Goal: Task Accomplishment & Management: Use online tool/utility

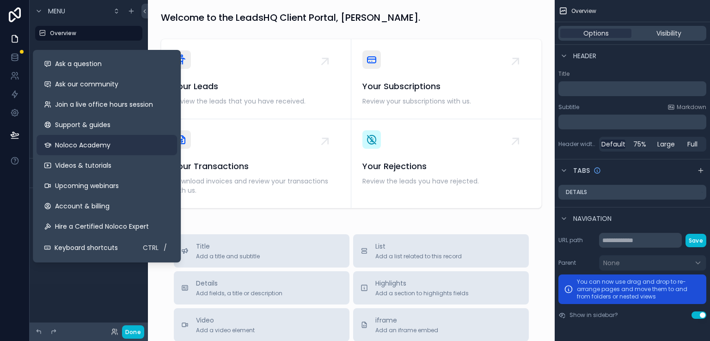
click at [78, 148] on span "Noloco Academy" at bounding box center [82, 145] width 55 height 9
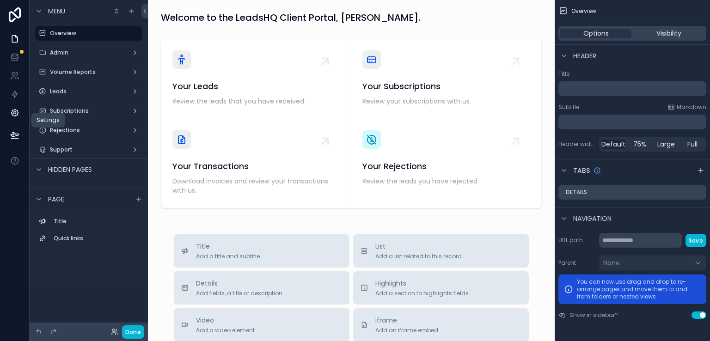
click at [11, 117] on icon at bounding box center [14, 112] width 9 height 9
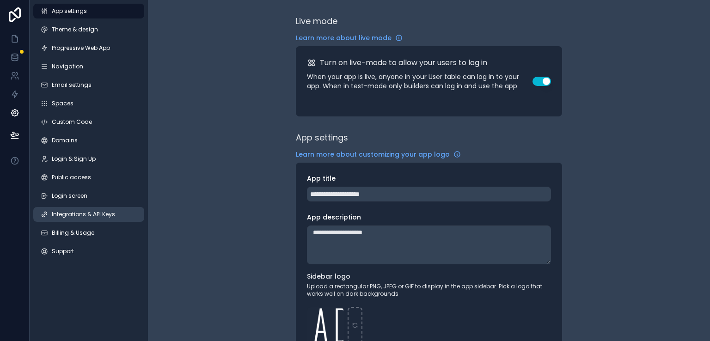
click at [103, 217] on span "Integrations & API Keys" at bounding box center [83, 214] width 63 height 7
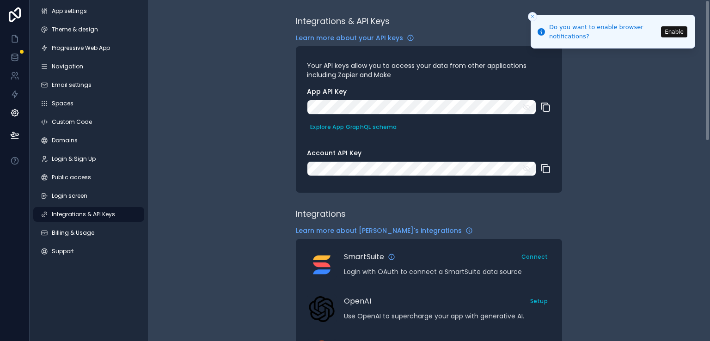
drag, startPoint x: 706, startPoint y: 86, endPoint x: 710, endPoint y: 37, distance: 49.2
click at [710, 37] on div "Integrations & API Keys Learn more about your API keys Your API keys allow you …" at bounding box center [429, 170] width 562 height 341
click at [352, 37] on span "Learn more about your API keys" at bounding box center [349, 37] width 107 height 9
click at [13, 44] on link at bounding box center [14, 39] width 29 height 18
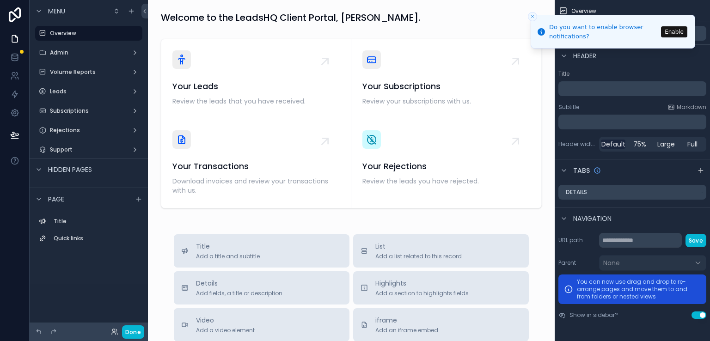
click at [399, 30] on div "Welcome to the LeadsHQ Client Portal, Randy. Your Leads Review the leads that y…" at bounding box center [351, 319] width 407 height 638
click at [109, 60] on div "Admin" at bounding box center [89, 52] width 104 height 15
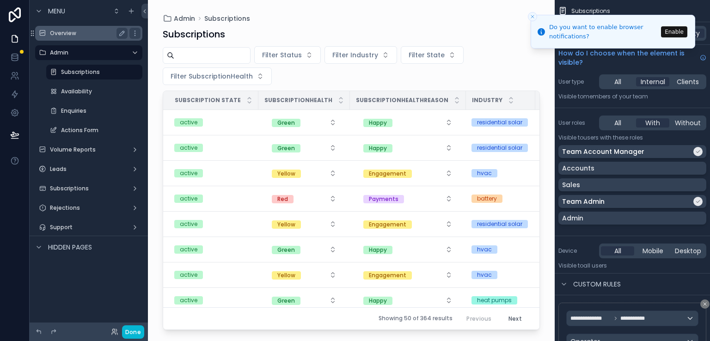
click at [88, 37] on label "Overview" at bounding box center [87, 33] width 74 height 7
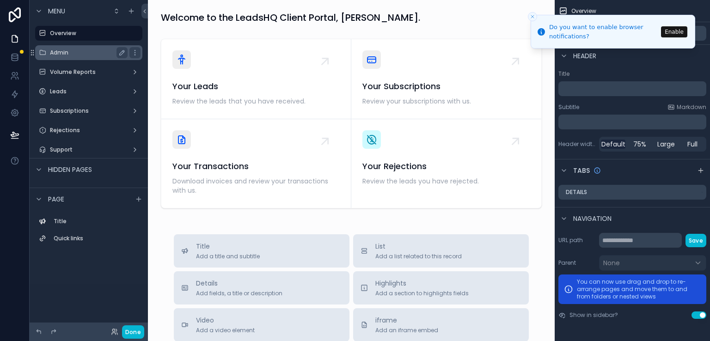
click at [85, 50] on label "Admin" at bounding box center [87, 52] width 74 height 7
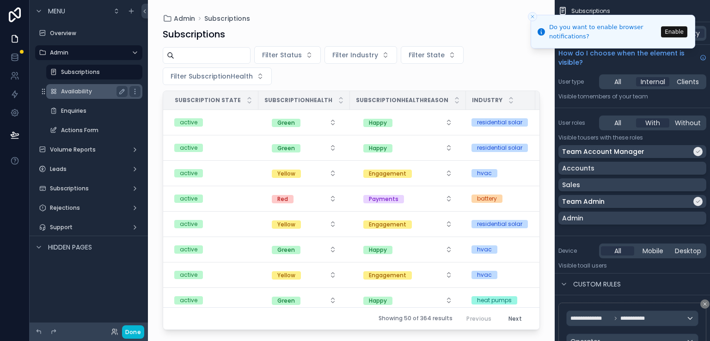
click at [75, 89] on label "Availability" at bounding box center [92, 91] width 63 height 7
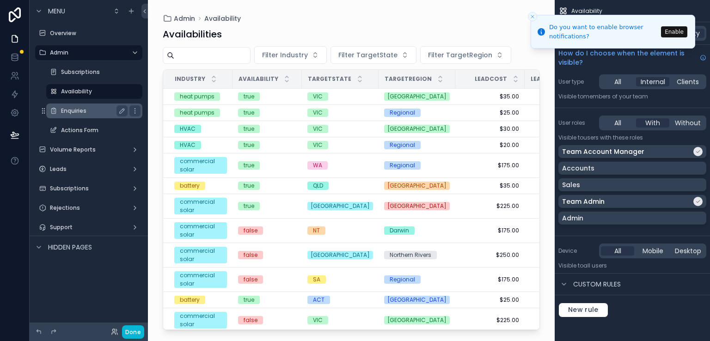
click at [76, 110] on label "Enquiries" at bounding box center [92, 110] width 63 height 7
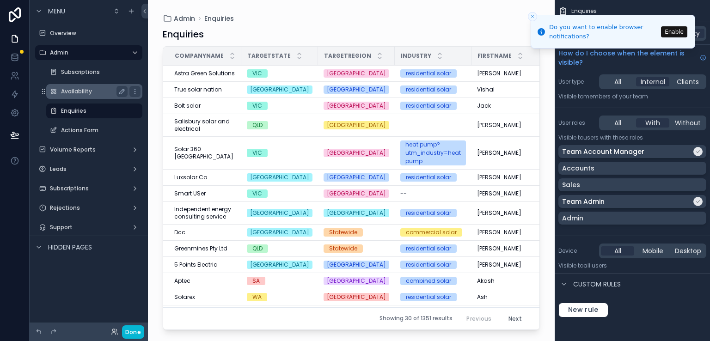
click at [85, 88] on label "Availability" at bounding box center [92, 91] width 63 height 7
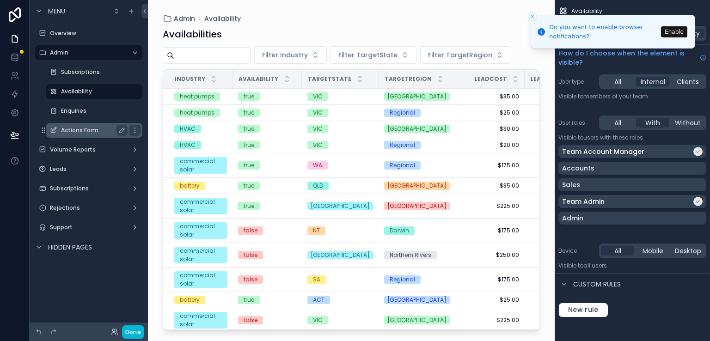
click at [74, 128] on label "Actions Form" at bounding box center [92, 130] width 63 height 7
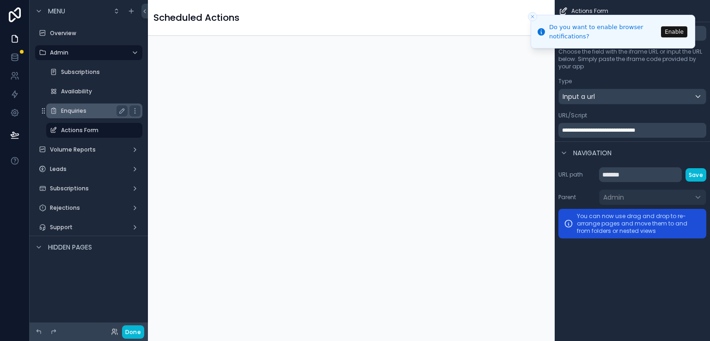
click at [76, 112] on label "Enquiries" at bounding box center [92, 110] width 63 height 7
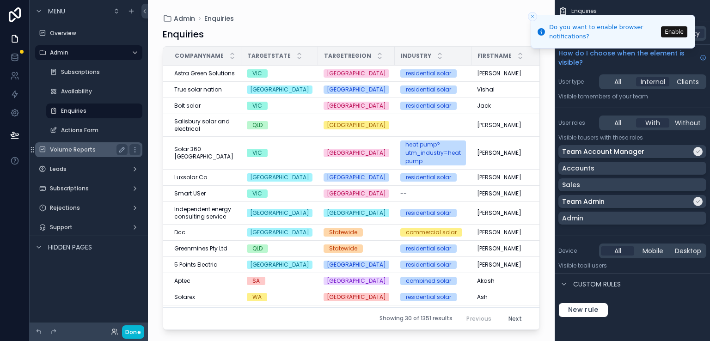
click at [70, 147] on label "Volume Reports" at bounding box center [87, 149] width 74 height 7
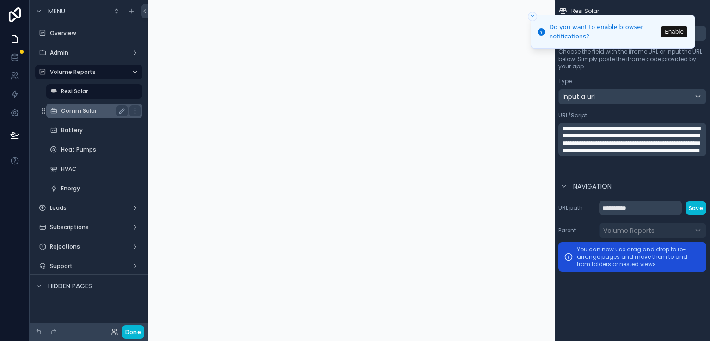
click at [74, 111] on label "Comm Solar" at bounding box center [92, 110] width 63 height 7
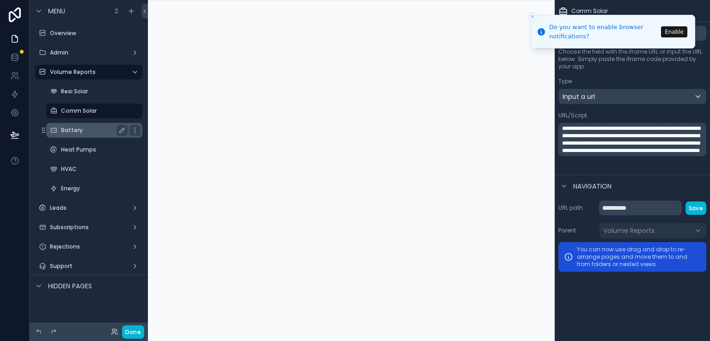
click at [72, 128] on label "Battery" at bounding box center [92, 130] width 63 height 7
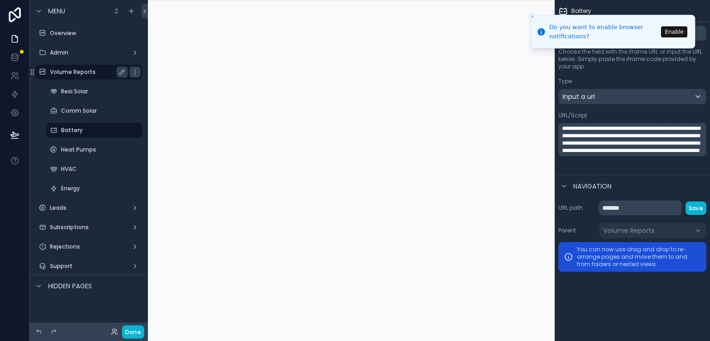
click at [76, 74] on label "Volume Reports" at bounding box center [87, 71] width 74 height 7
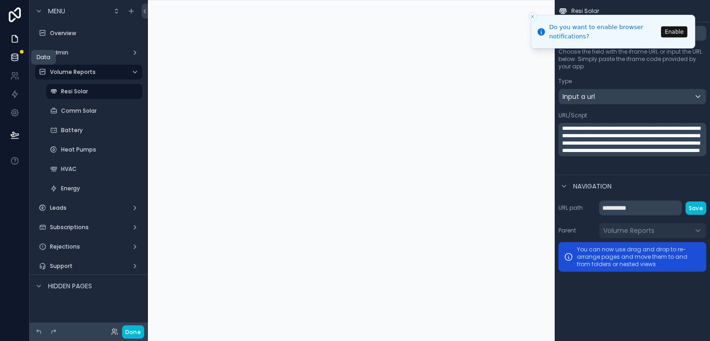
click at [13, 58] on icon at bounding box center [15, 57] width 6 height 4
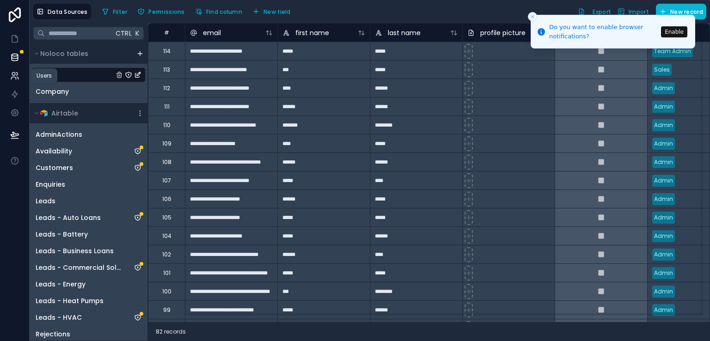
click at [13, 78] on icon at bounding box center [14, 75] width 9 height 9
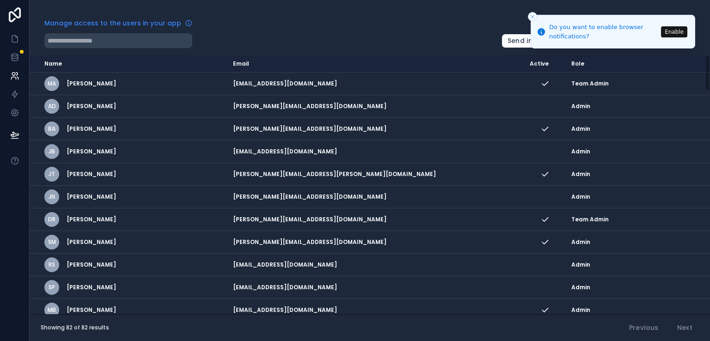
click at [87, 25] on span "Manage access to the users in your app" at bounding box center [112, 22] width 137 height 9
click at [13, 64] on link at bounding box center [14, 57] width 29 height 18
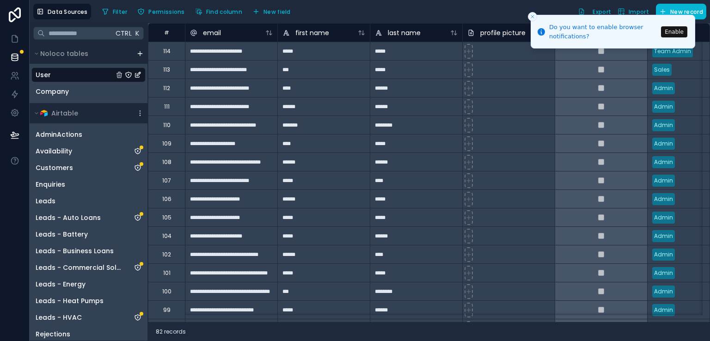
click at [74, 75] on div "User" at bounding box center [88, 75] width 114 height 15
click at [36, 112] on icon "scrollable content" at bounding box center [37, 114] width 6 height 6
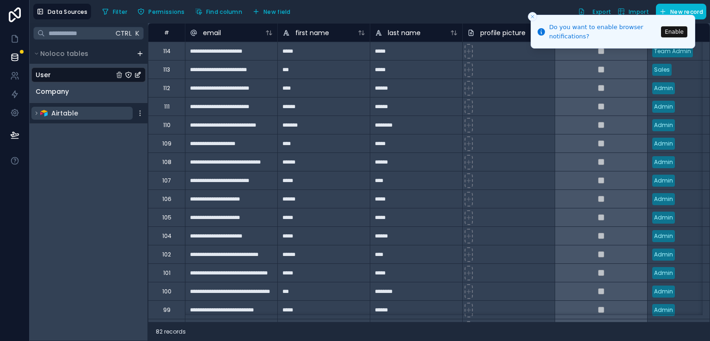
click at [36, 112] on icon "scrollable content" at bounding box center [37, 114] width 6 height 6
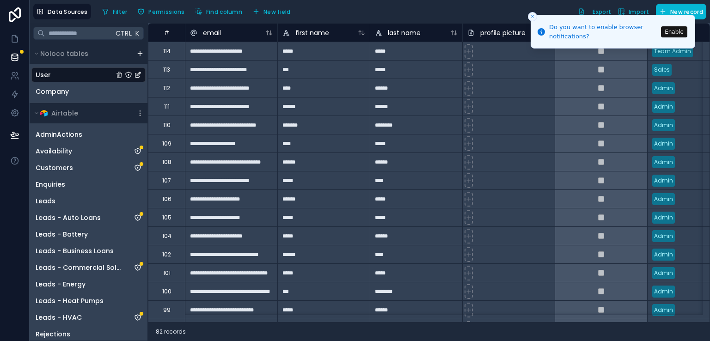
drag, startPoint x: 145, startPoint y: 125, endPoint x: 166, endPoint y: 101, distance: 32.1
click at [166, 101] on div "**********" at bounding box center [370, 182] width 681 height 318
click at [84, 76] on div "User" at bounding box center [88, 75] width 114 height 15
click at [34, 54] on icon "scrollable content" at bounding box center [37, 54] width 6 height 6
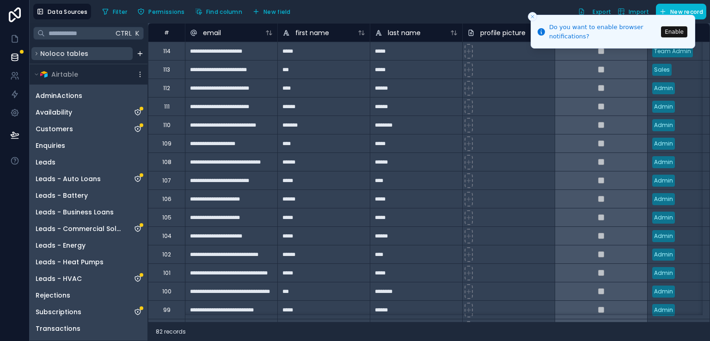
click at [34, 54] on icon "scrollable content" at bounding box center [37, 54] width 6 height 6
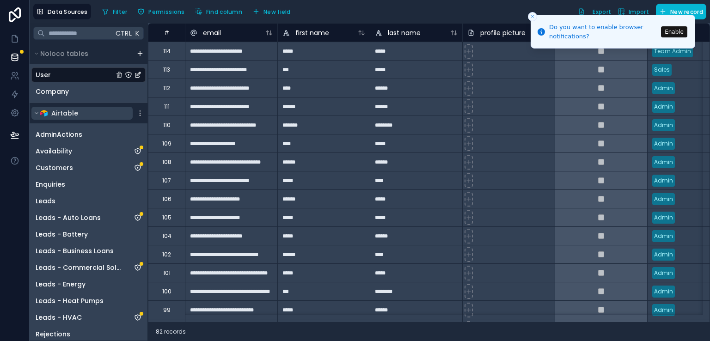
click at [35, 111] on icon "scrollable content" at bounding box center [37, 114] width 6 height 6
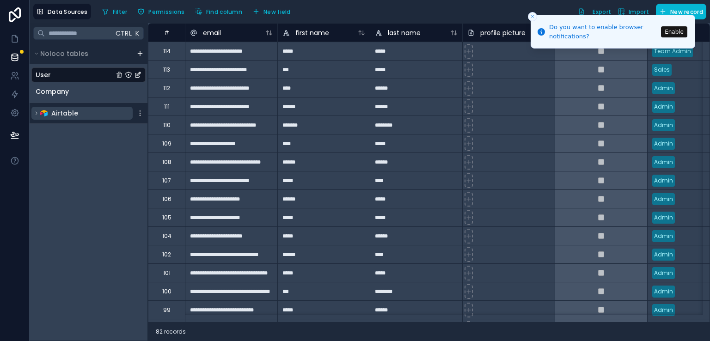
click at [35, 111] on icon "scrollable content" at bounding box center [37, 114] width 6 height 6
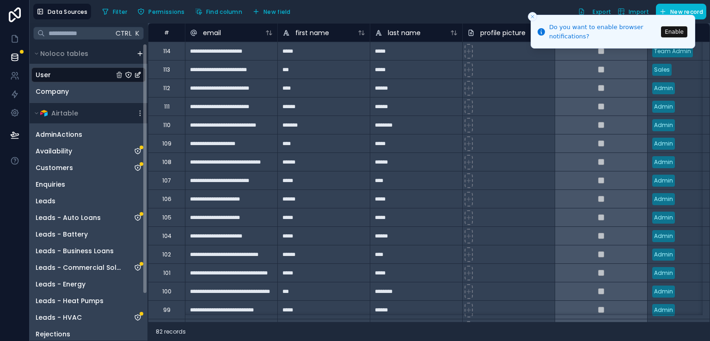
drag, startPoint x: 145, startPoint y: 140, endPoint x: 146, endPoint y: 113, distance: 26.4
click at [146, 113] on div "Noloco tables User Company Airtable AdminActions Availability Customers Enquiri…" at bounding box center [89, 191] width 118 height 297
click at [140, 115] on icon "scrollable content" at bounding box center [140, 115] width 0 height 0
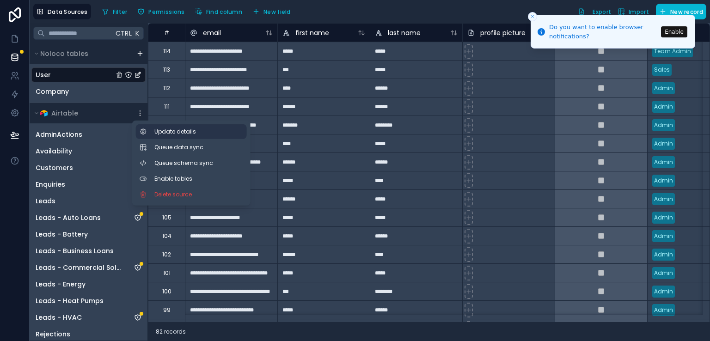
click at [172, 134] on span "Update details" at bounding box center [198, 131] width 89 height 7
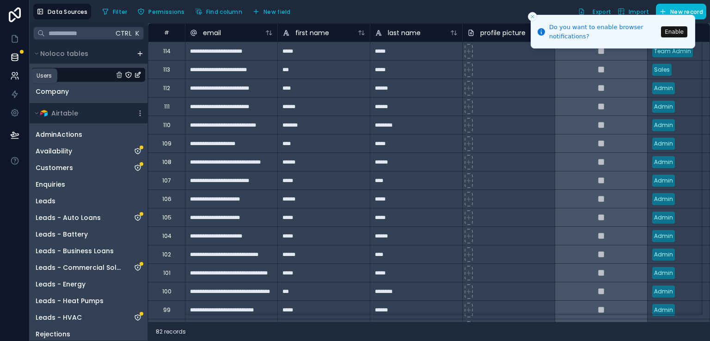
click at [12, 76] on icon at bounding box center [14, 75] width 9 height 9
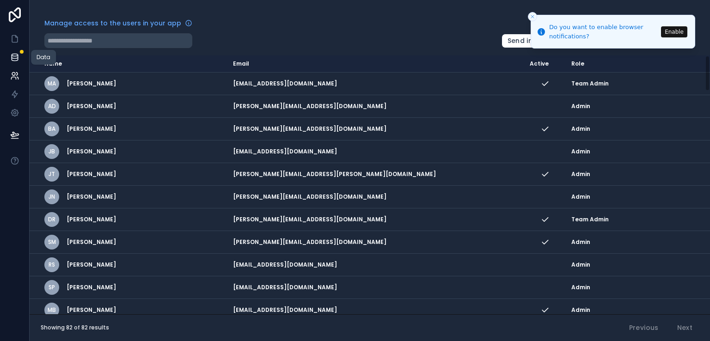
click at [11, 60] on icon at bounding box center [14, 57] width 9 height 9
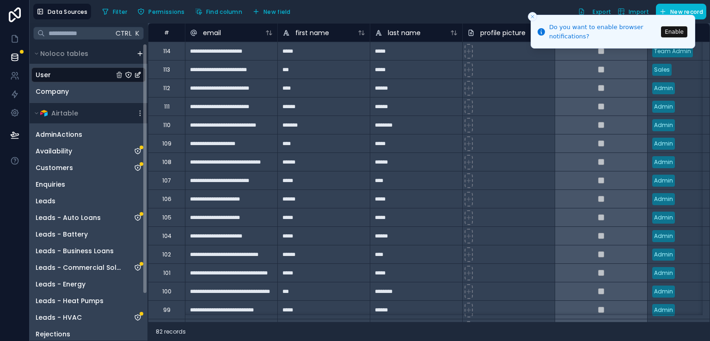
click at [72, 76] on div "User" at bounding box center [88, 75] width 114 height 15
click at [532, 14] on icon "Close toast" at bounding box center [533, 17] width 6 height 6
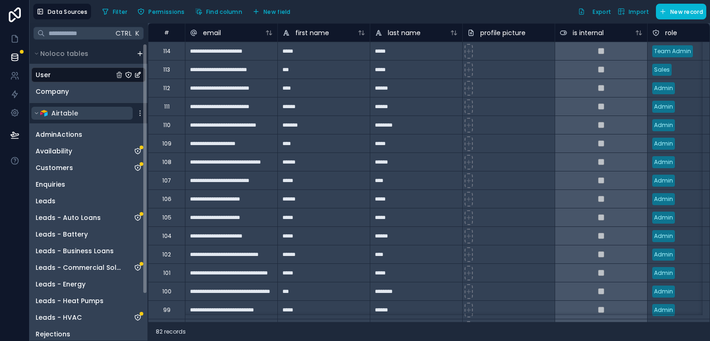
click at [35, 113] on icon "scrollable content" at bounding box center [37, 114] width 6 height 6
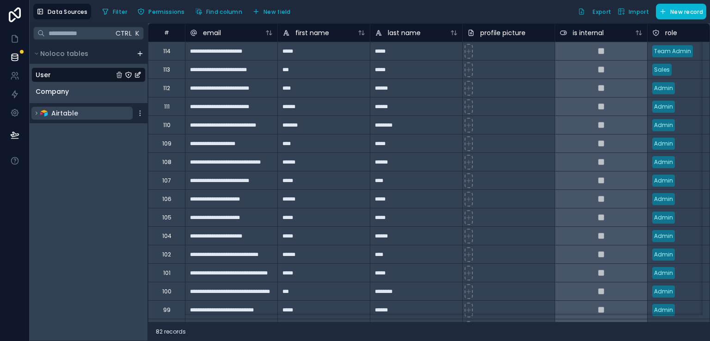
click at [35, 113] on icon "scrollable content" at bounding box center [37, 114] width 6 height 6
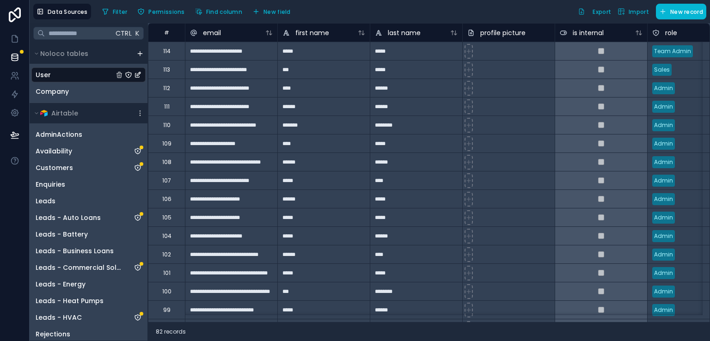
click at [80, 76] on div "User" at bounding box center [88, 75] width 114 height 15
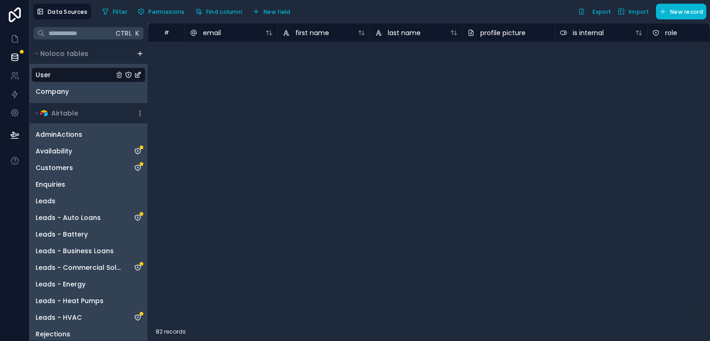
scroll to position [122, 0]
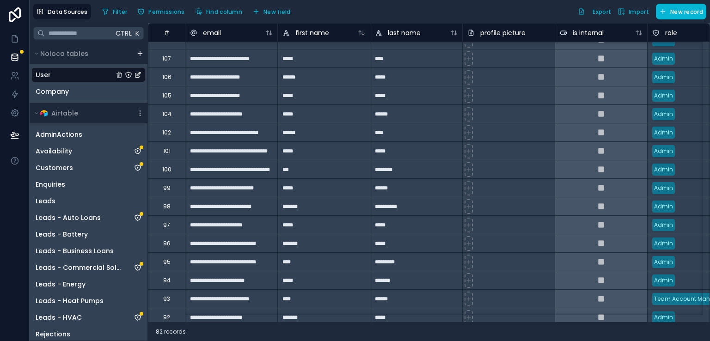
click at [313, 19] on div "Data Sources Filter Permissions Find column New field Export Import New record" at bounding box center [370, 11] width 681 height 23
click at [282, 108] on div "*****" at bounding box center [323, 113] width 92 height 18
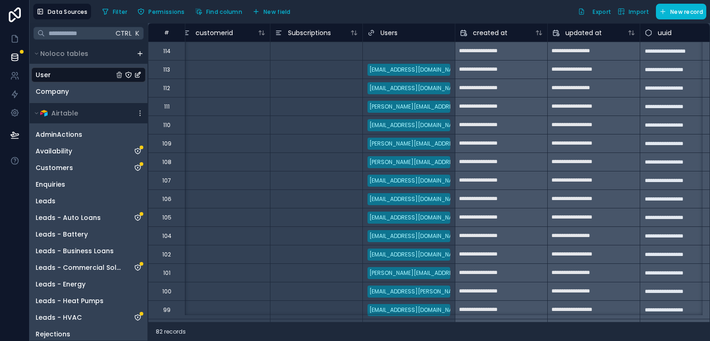
scroll to position [0, 962]
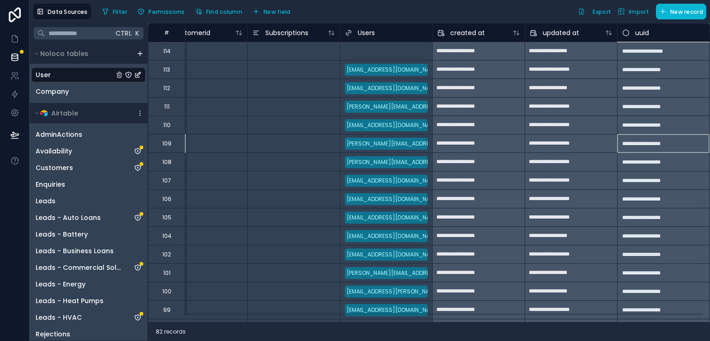
click at [662, 135] on div "**********" at bounding box center [663, 143] width 92 height 18
click at [349, 4] on div "Filter Permissions Find column New field Export Import New record" at bounding box center [402, 12] width 608 height 16
click at [529, 14] on div "Filter Permissions Find column New field Export Import New record" at bounding box center [402, 12] width 608 height 16
click at [458, 15] on div "Filter Permissions Find column New field Export Import New record" at bounding box center [402, 12] width 608 height 16
click at [488, 12] on div "Filter Permissions Find column New field Export Import New record" at bounding box center [402, 12] width 608 height 16
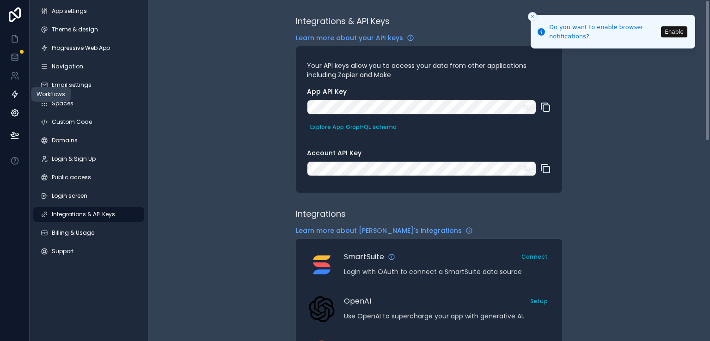
click at [16, 88] on link at bounding box center [14, 94] width 29 height 18
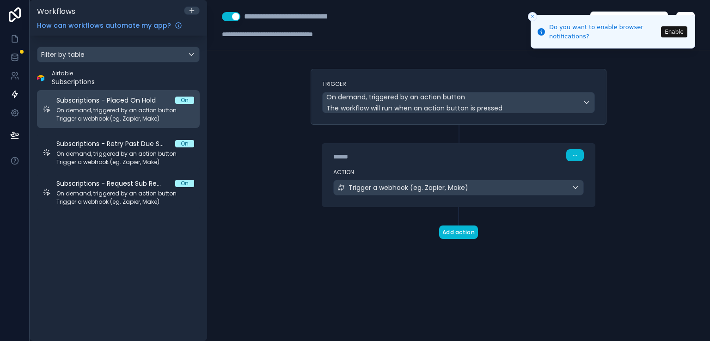
click at [121, 104] on span "Subscriptions - Placed On Hold" at bounding box center [111, 100] width 111 height 9
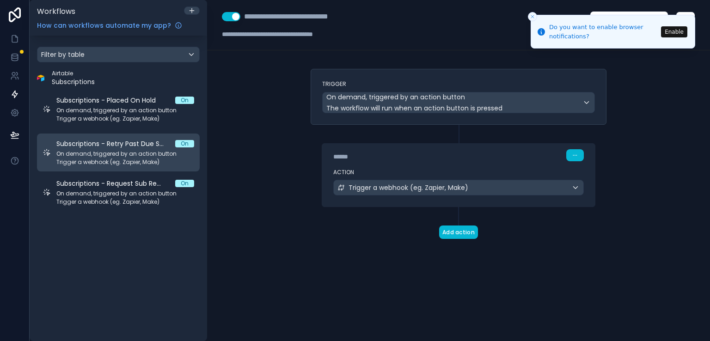
click at [110, 147] on span "Subscriptions - Retry Past Due Subscription" at bounding box center [115, 143] width 119 height 9
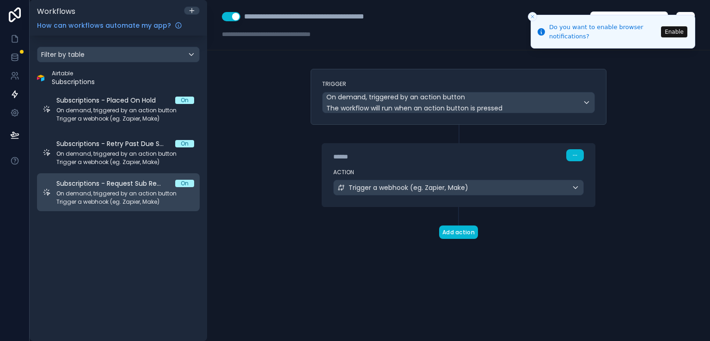
click at [108, 186] on span "Subscriptions - Request Sub Reactivation" at bounding box center [115, 183] width 119 height 9
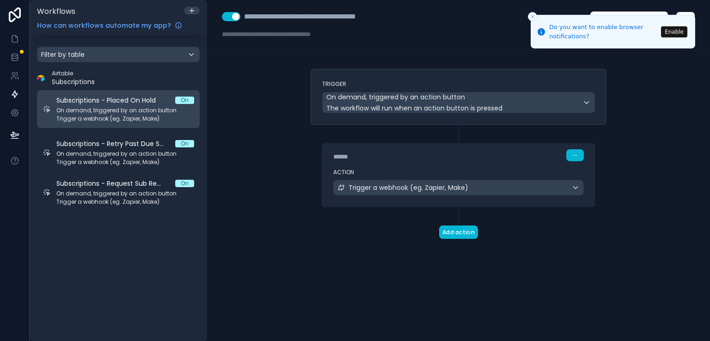
click at [115, 116] on span "Trigger a webhook (eg. Zapier, Make)" at bounding box center [125, 118] width 138 height 7
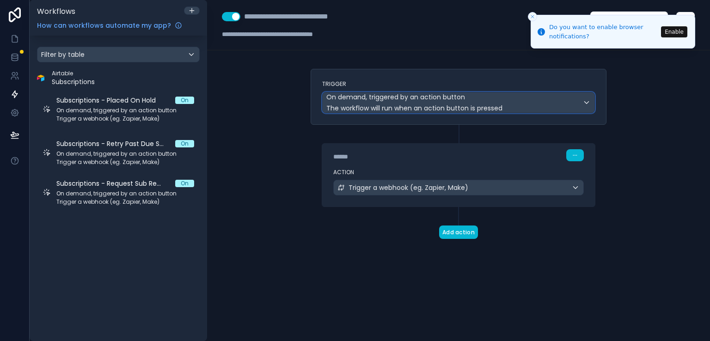
click at [450, 97] on span "On demand, triggered by an action button" at bounding box center [395, 96] width 139 height 9
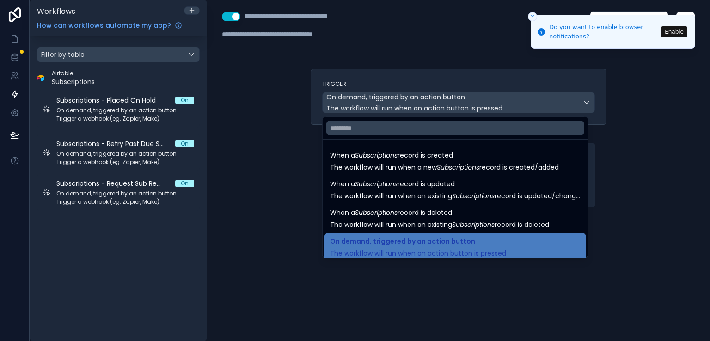
click at [208, 264] on div at bounding box center [355, 170] width 710 height 341
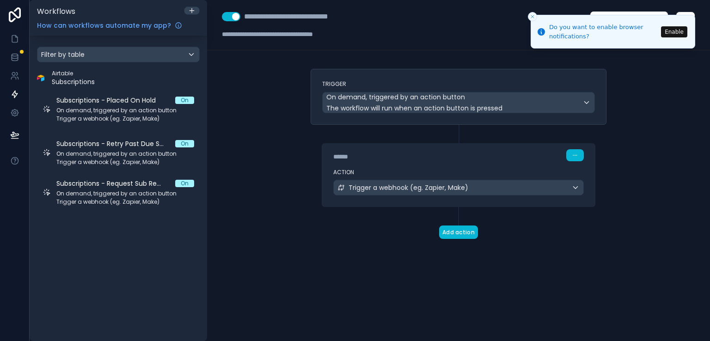
drag, startPoint x: 135, startPoint y: 196, endPoint x: 87, endPoint y: 286, distance: 101.6
click at [87, 286] on div "Filter by table Airtable Subscriptions Subscriptions - Placed On Hold On On dem…" at bounding box center [119, 189] width 178 height 306
click at [194, 54] on div "Filter by table" at bounding box center [118, 54] width 162 height 15
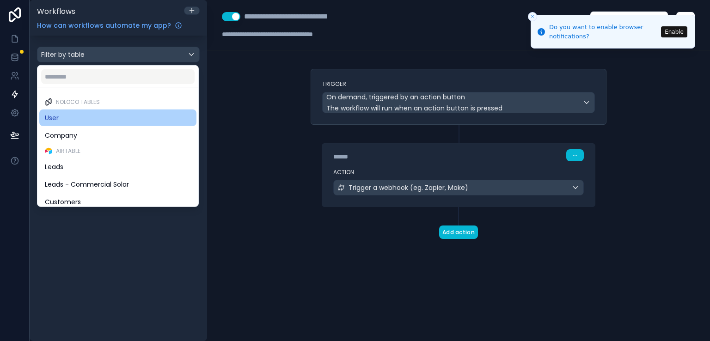
click at [151, 117] on div "User" at bounding box center [118, 117] width 146 height 11
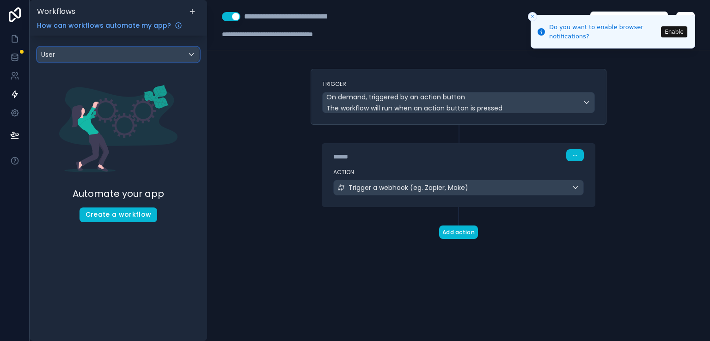
click at [154, 56] on div "User" at bounding box center [118, 54] width 162 height 15
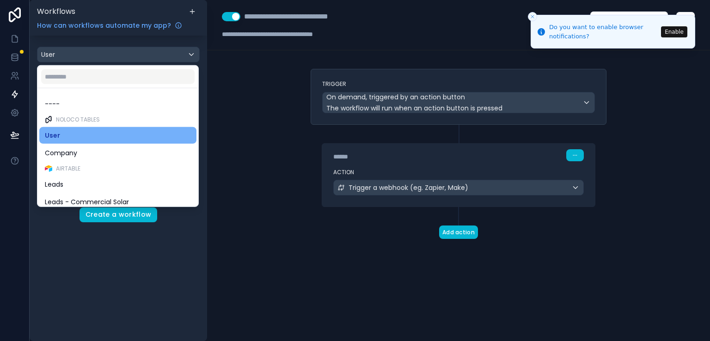
click at [132, 132] on div "User" at bounding box center [118, 135] width 146 height 11
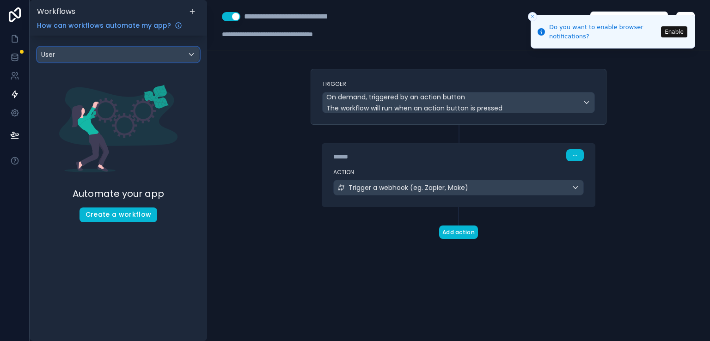
click at [99, 58] on div "User" at bounding box center [118, 54] width 162 height 15
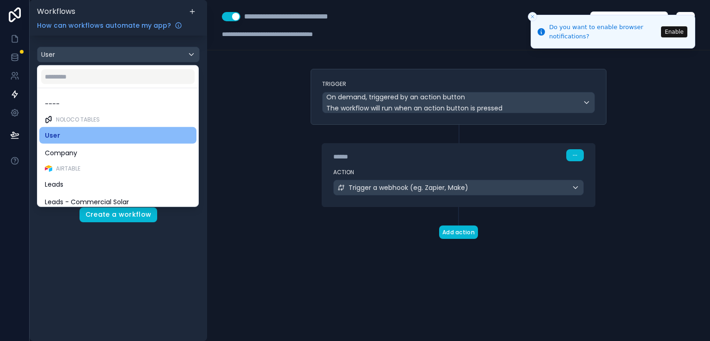
click at [67, 168] on span "Airtable" at bounding box center [68, 168] width 25 height 7
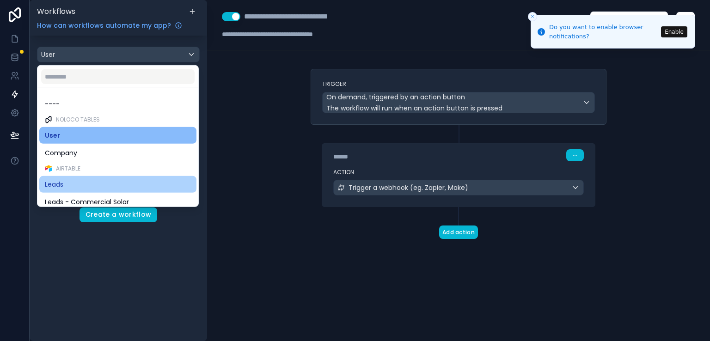
click at [97, 181] on div "Leads" at bounding box center [118, 184] width 146 height 11
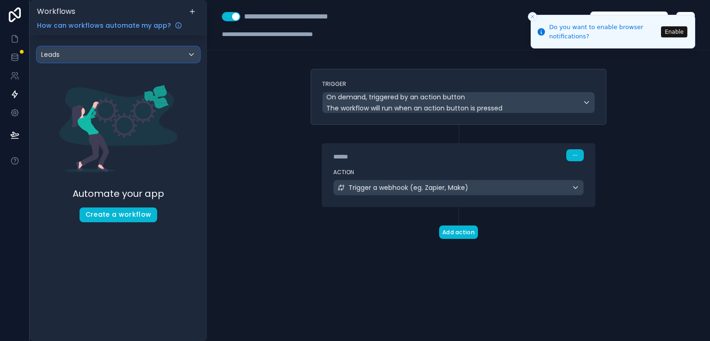
click at [179, 55] on div "Leads" at bounding box center [118, 54] width 162 height 15
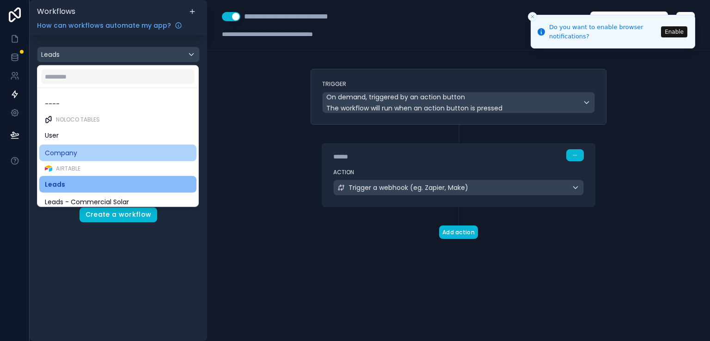
click at [99, 154] on div "Company" at bounding box center [118, 152] width 146 height 11
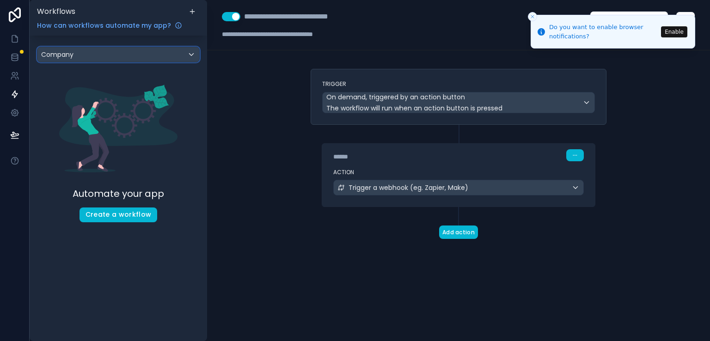
click at [174, 56] on div "Company" at bounding box center [118, 54] width 162 height 15
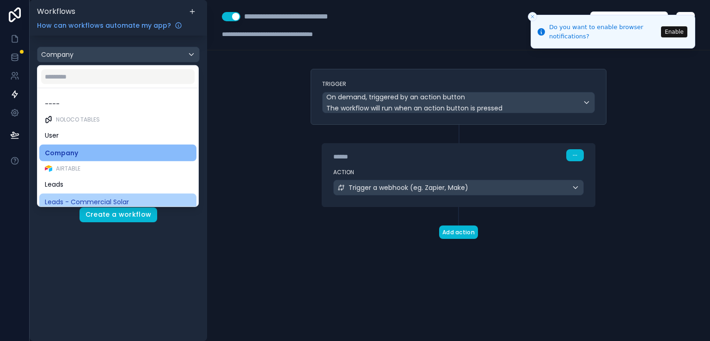
click at [97, 197] on span "Leads - Commercial Solar" at bounding box center [87, 202] width 84 height 11
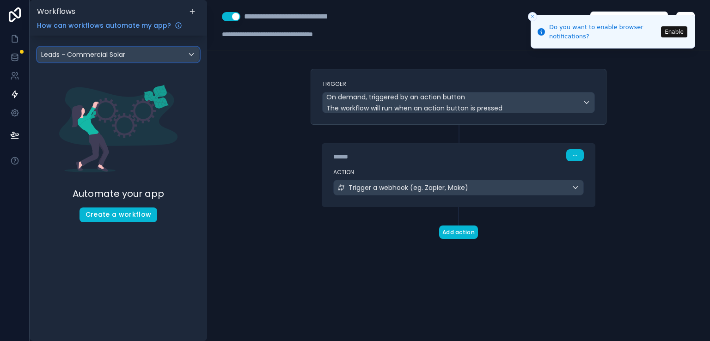
click at [189, 58] on div "Leads - Commercial Solar" at bounding box center [118, 54] width 162 height 15
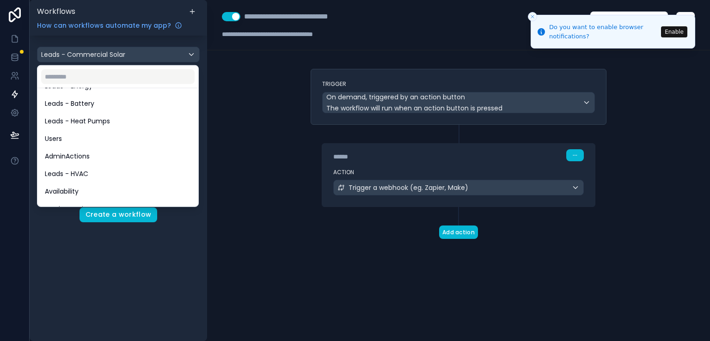
scroll to position [252, 0]
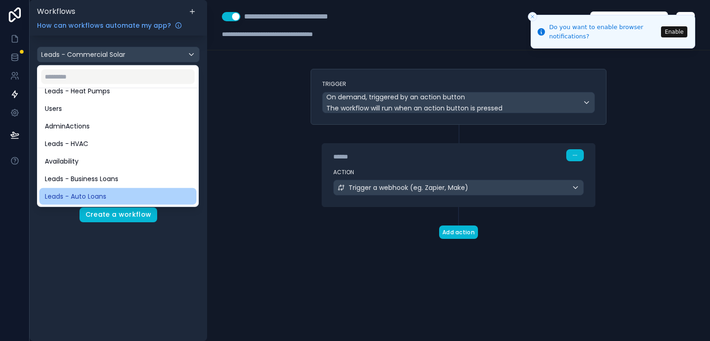
click at [161, 199] on div "Leads - Auto Loans" at bounding box center [118, 196] width 146 height 11
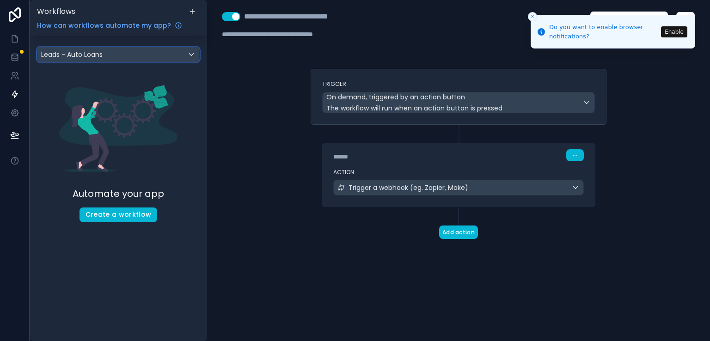
click at [187, 58] on div "Leads - Auto Loans" at bounding box center [118, 54] width 162 height 15
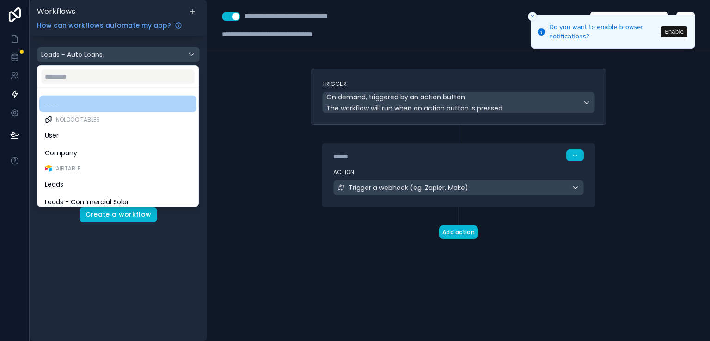
click at [133, 104] on div "----" at bounding box center [118, 103] width 146 height 11
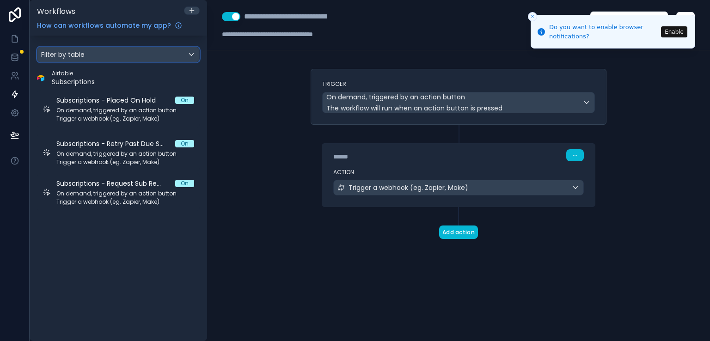
click at [192, 55] on div "Filter by table" at bounding box center [118, 54] width 162 height 15
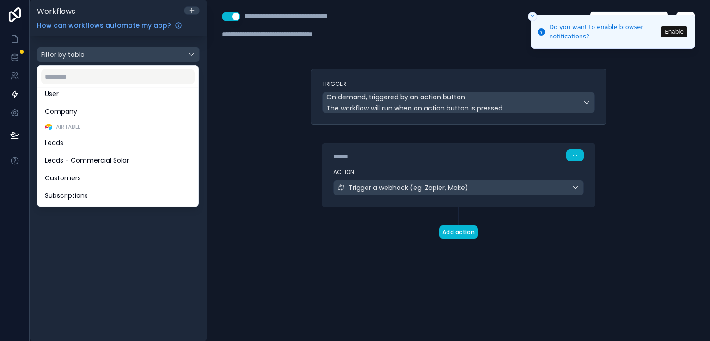
scroll to position [18, 0]
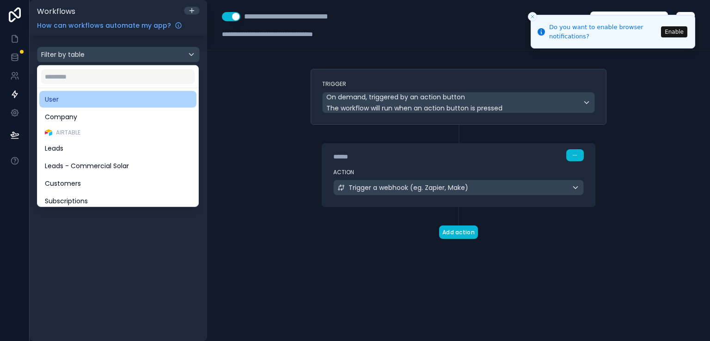
click at [154, 103] on div "User" at bounding box center [118, 99] width 146 height 11
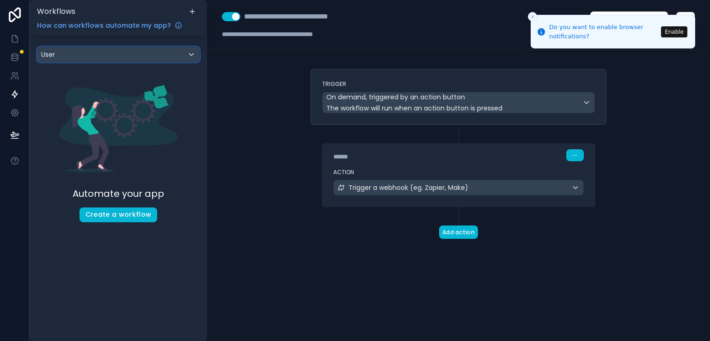
click at [192, 54] on div "User" at bounding box center [118, 54] width 162 height 15
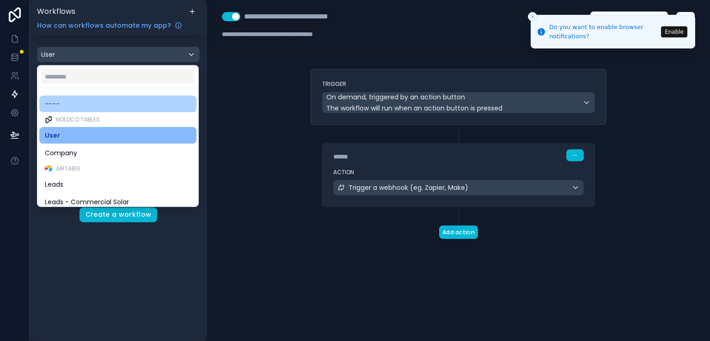
click at [158, 107] on div "----" at bounding box center [118, 103] width 146 height 11
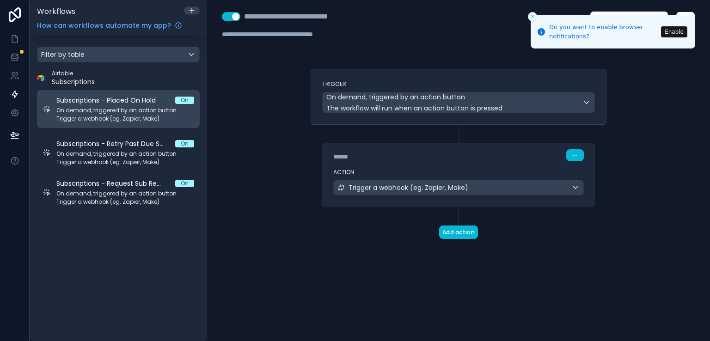
click at [144, 109] on span "On demand, triggered by an action button" at bounding box center [125, 110] width 138 height 7
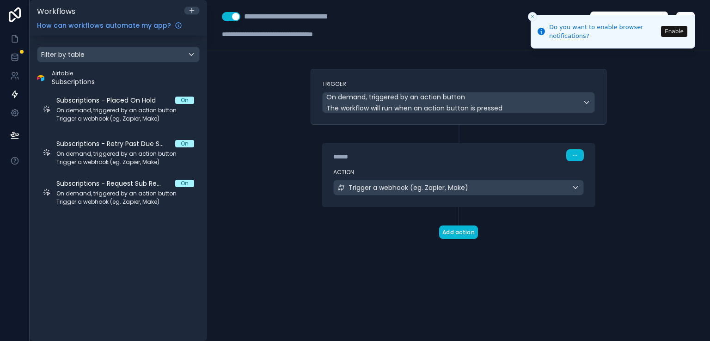
click at [532, 17] on icon "Close toast" at bounding box center [533, 17] width 6 height 6
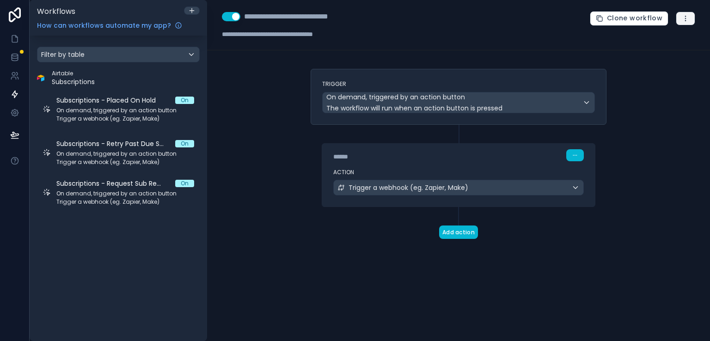
click at [693, 22] on button "button" at bounding box center [685, 19] width 19 height 14
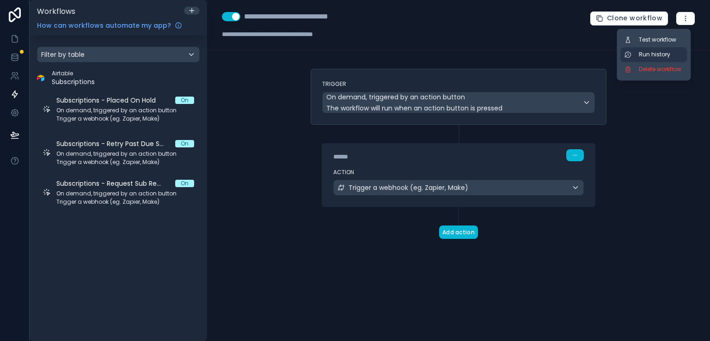
click at [668, 52] on span "Run history" at bounding box center [661, 54] width 44 height 7
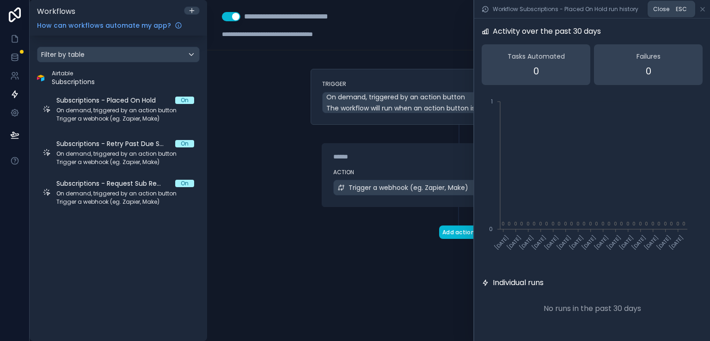
click at [704, 10] on icon at bounding box center [703, 9] width 4 height 4
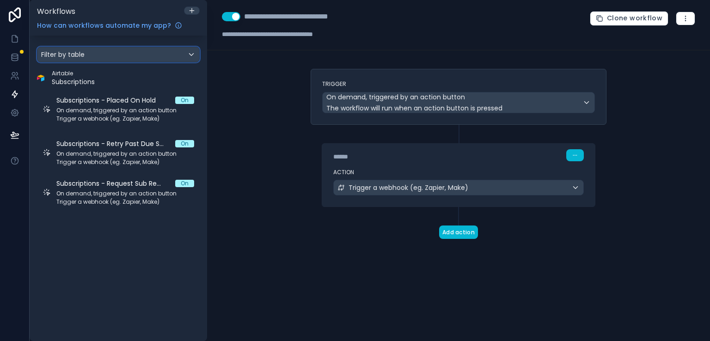
click at [139, 58] on div "Filter by table" at bounding box center [118, 54] width 162 height 15
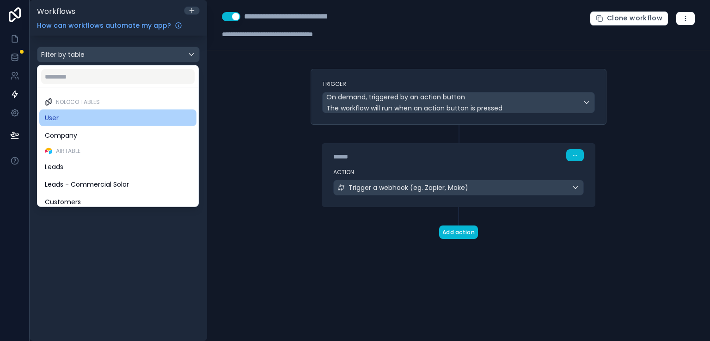
click at [72, 118] on div "User" at bounding box center [118, 117] width 146 height 11
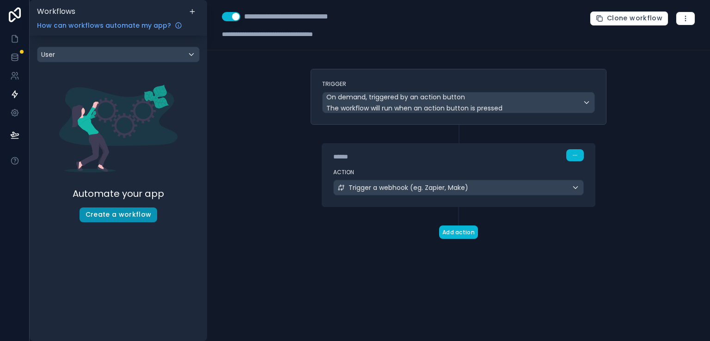
click at [123, 214] on button "Create a workflow" at bounding box center [119, 215] width 78 height 15
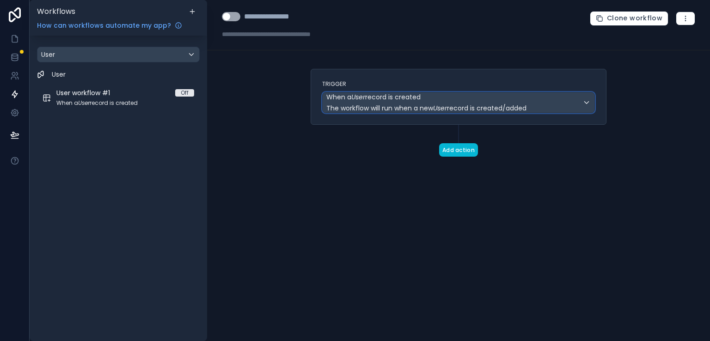
click at [361, 106] on span "The workflow will run when a new User record is created/added" at bounding box center [426, 108] width 200 height 9
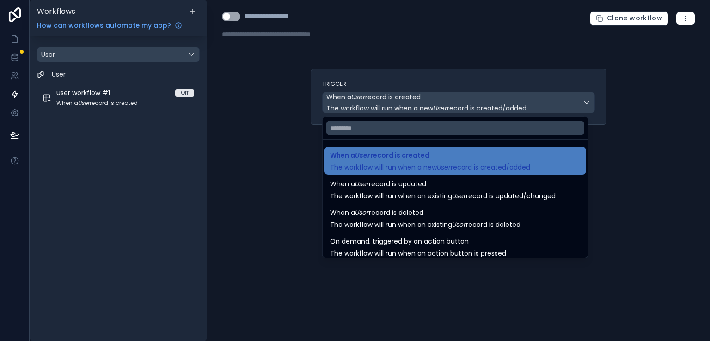
click at [611, 148] on div at bounding box center [355, 170] width 710 height 341
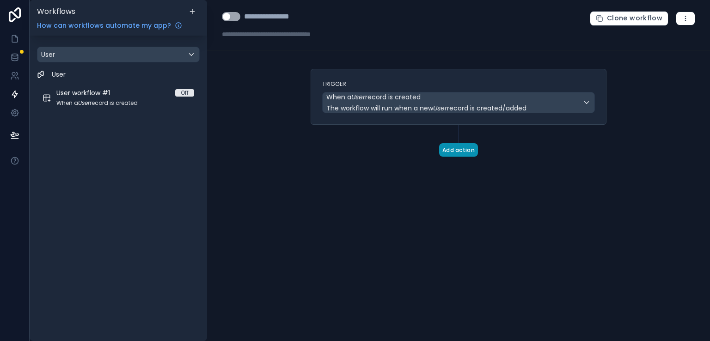
click at [459, 154] on button "Add action" at bounding box center [458, 149] width 39 height 13
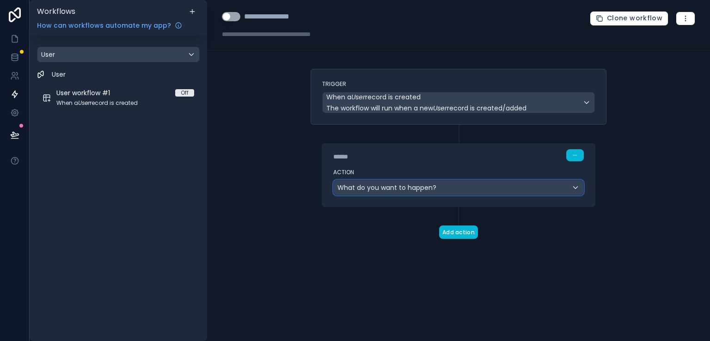
click at [455, 189] on div "What do you want to happen?" at bounding box center [459, 187] width 250 height 15
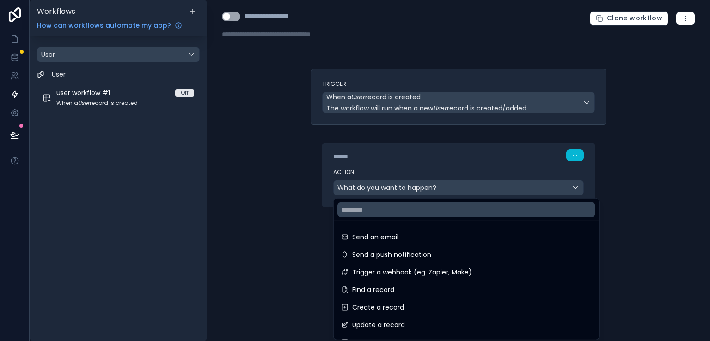
click at [629, 241] on div at bounding box center [355, 170] width 710 height 341
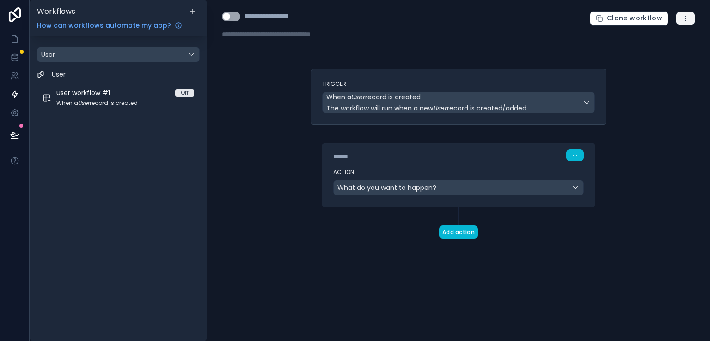
click at [682, 24] on button "button" at bounding box center [685, 19] width 19 height 14
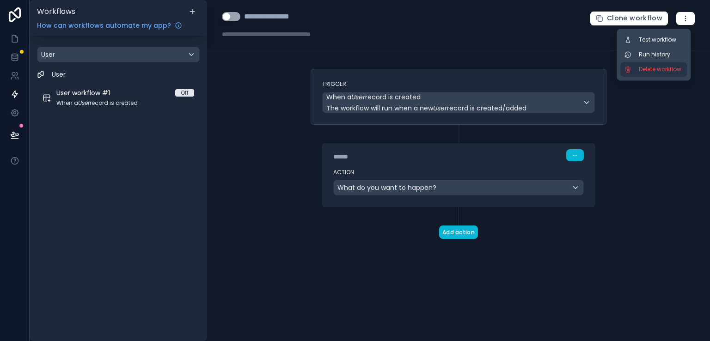
click at [657, 73] on button "Delete workflow" at bounding box center [654, 69] width 67 height 15
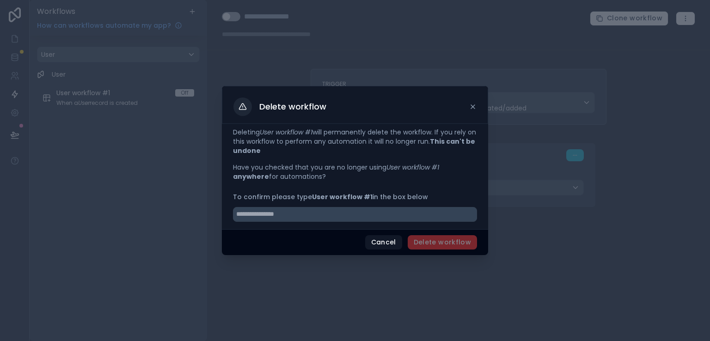
click at [467, 240] on span "Delete workflow" at bounding box center [442, 242] width 69 height 15
click at [384, 218] on input "text" at bounding box center [355, 214] width 244 height 15
click at [390, 240] on button "Cancel" at bounding box center [383, 242] width 37 height 15
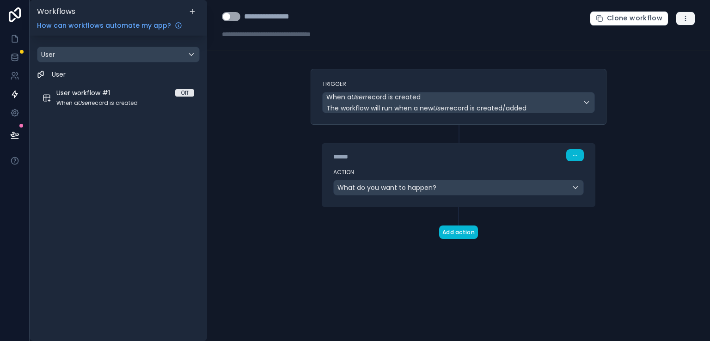
click at [690, 19] on button "button" at bounding box center [685, 19] width 19 height 14
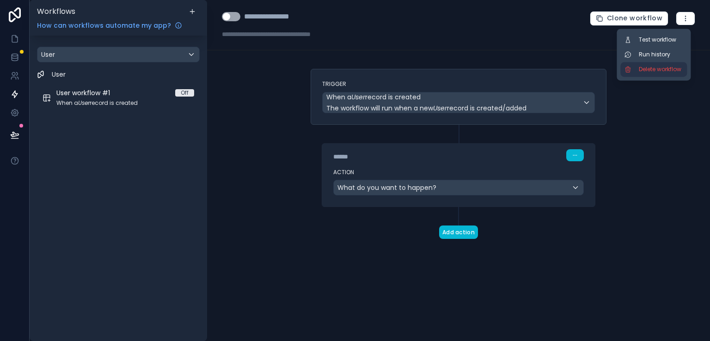
click at [652, 69] on span "Delete workflow" at bounding box center [661, 69] width 44 height 7
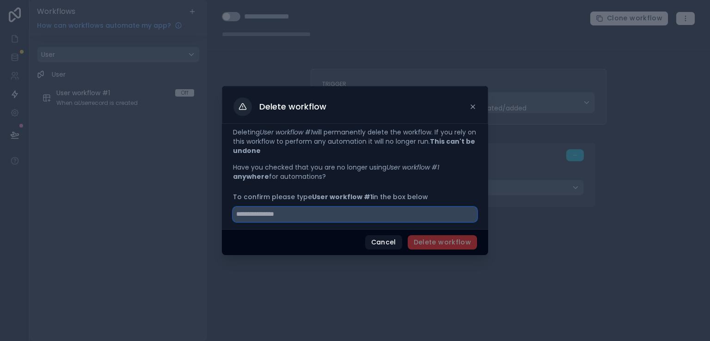
click at [381, 218] on input "text" at bounding box center [355, 214] width 244 height 15
type input "*"
click at [381, 218] on input "*" at bounding box center [355, 214] width 244 height 15
type input "**********"
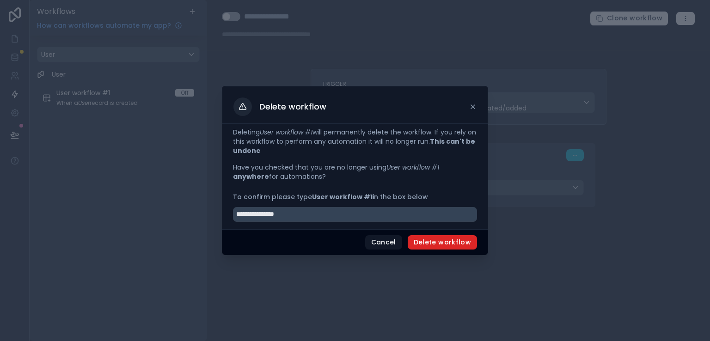
click at [423, 245] on button "Delete workflow" at bounding box center [442, 242] width 69 height 15
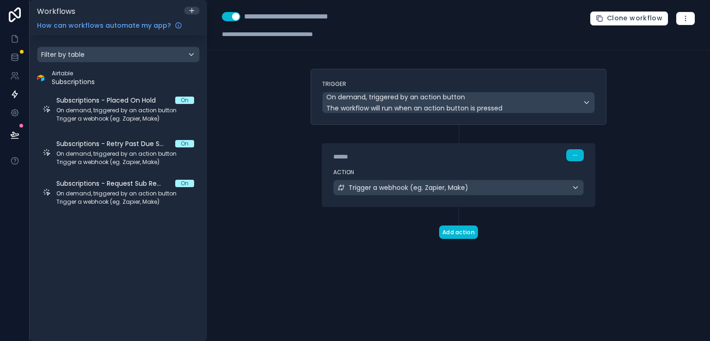
click at [448, 264] on div "Trigger On demand, triggered by an action button The workflow will run when an …" at bounding box center [458, 169] width 311 height 200
